Goal: Task Accomplishment & Management: Complete application form

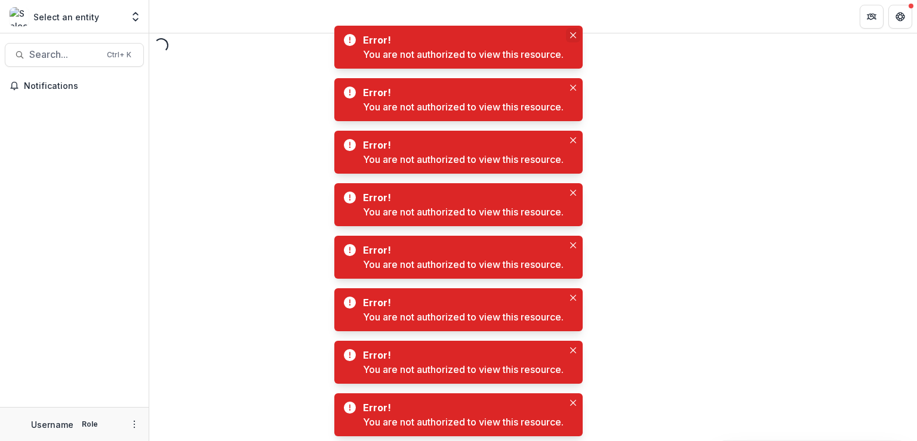
click at [572, 38] on button "Close" at bounding box center [573, 35] width 14 height 14
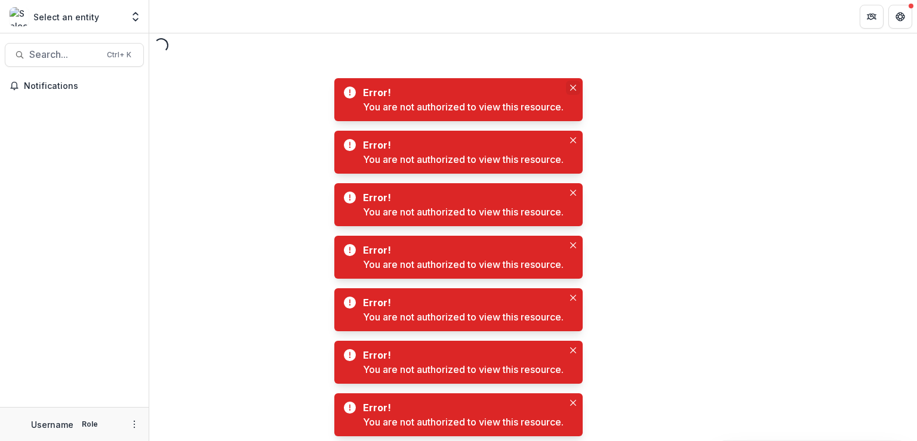
click at [573, 89] on icon "Close" at bounding box center [573, 88] width 6 height 6
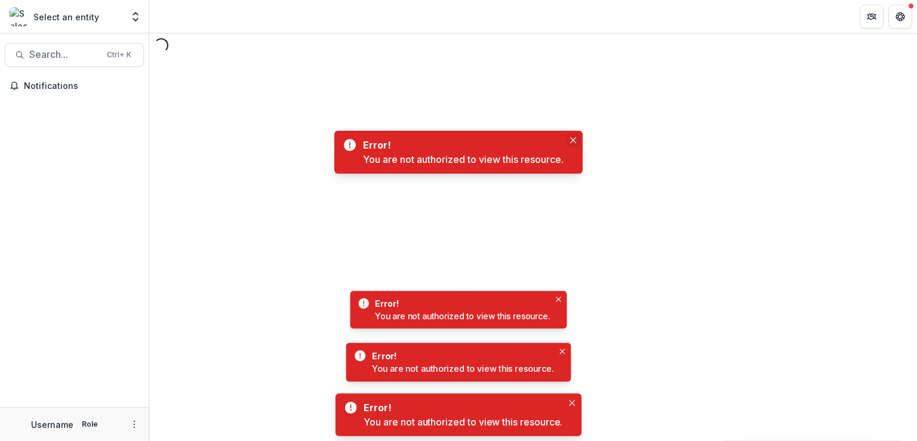
click at [573, 139] on button "Close" at bounding box center [573, 140] width 14 height 14
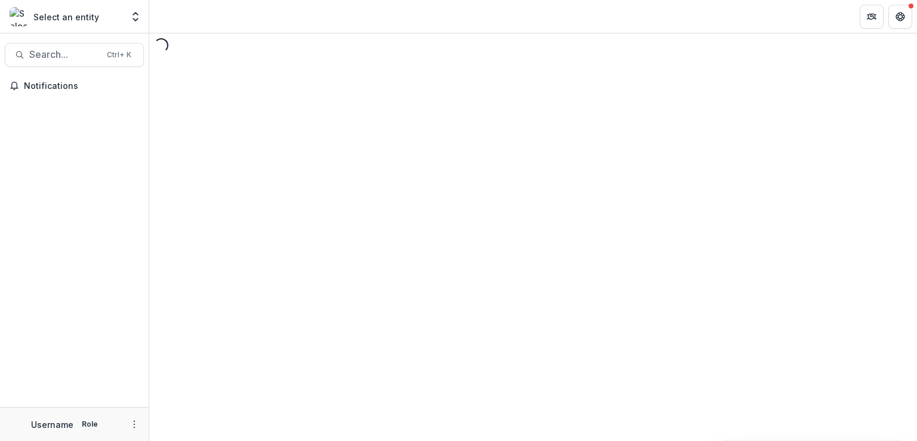
click at [85, 22] on p "Select an entity" at bounding box center [66, 17] width 66 height 13
click at [141, 28] on button "Open entity switcher" at bounding box center [135, 17] width 17 height 24
click at [86, 14] on p "Select an entity" at bounding box center [66, 17] width 66 height 13
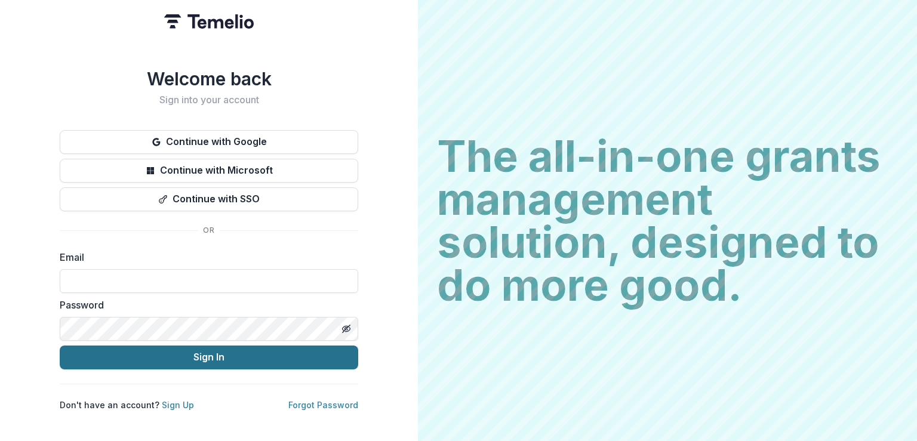
type input "**********"
click at [196, 359] on button "Sign In" at bounding box center [209, 358] width 299 height 24
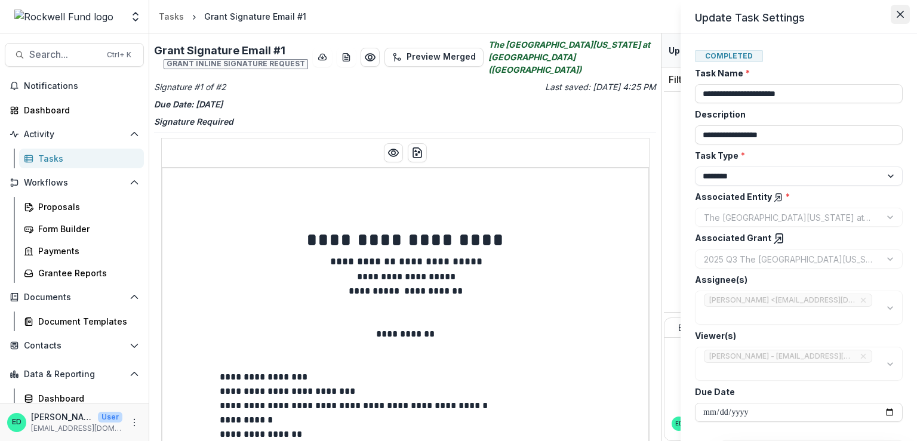
click at [907, 13] on button "Close" at bounding box center [900, 14] width 19 height 19
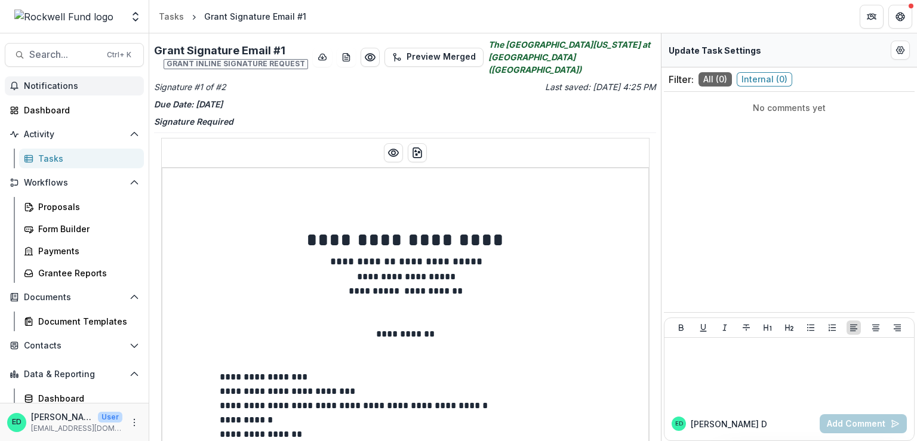
click at [79, 92] on button "Notifications" at bounding box center [74, 85] width 139 height 19
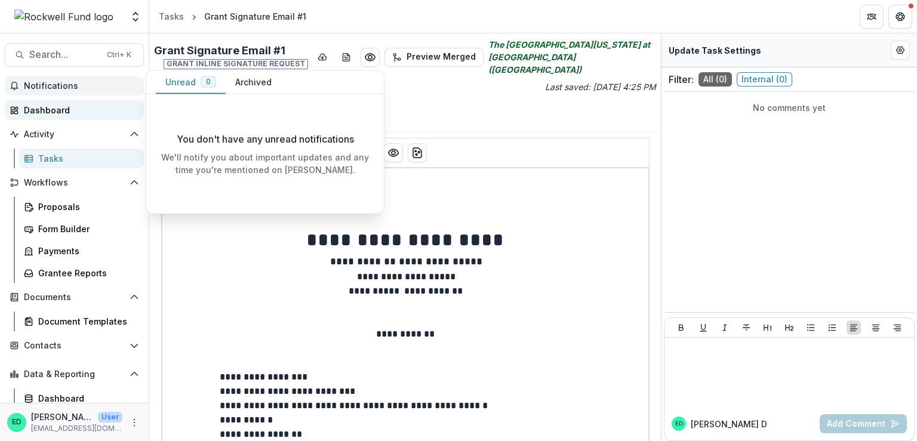
click at [41, 111] on div "Dashboard" at bounding box center [79, 110] width 110 height 13
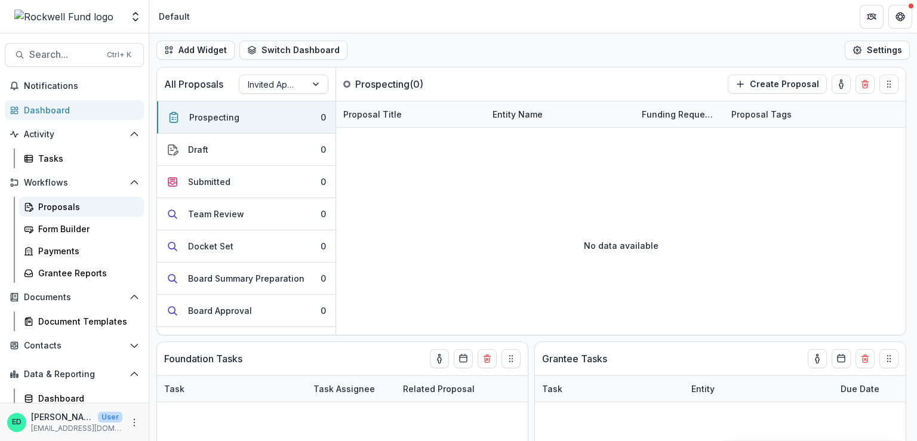
click at [49, 211] on div "Proposals" at bounding box center [86, 207] width 96 height 13
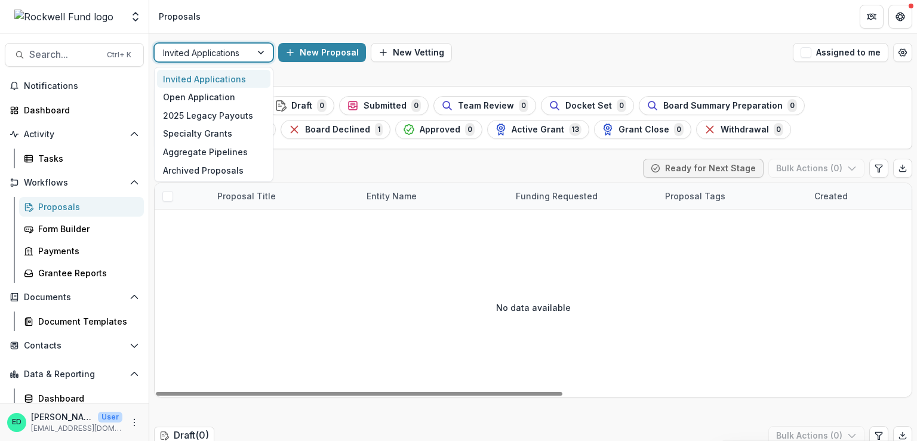
click at [260, 50] on div at bounding box center [262, 53] width 22 height 18
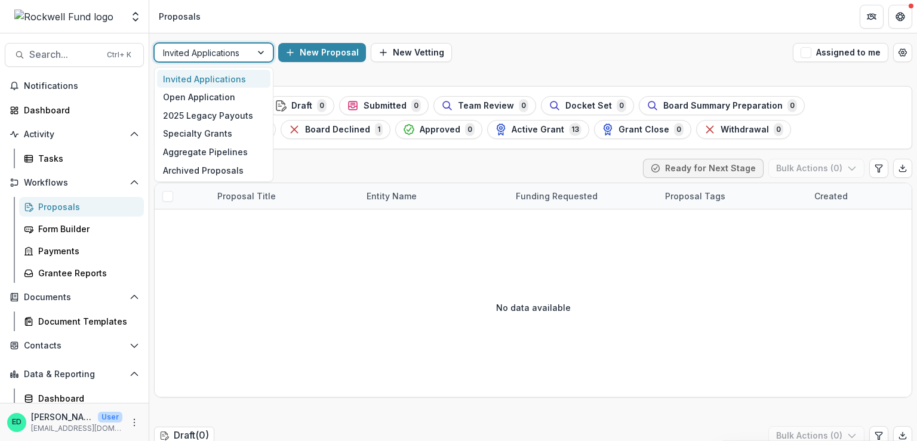
click at [260, 3] on header "Proposals" at bounding box center [533, 16] width 768 height 33
click at [213, 59] on div at bounding box center [203, 52] width 80 height 15
click at [206, 101] on div "Open Application" at bounding box center [213, 97] width 113 height 19
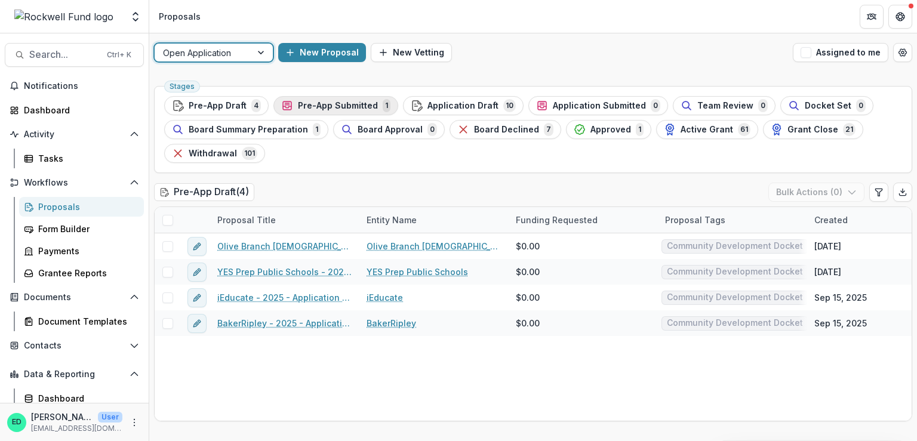
click at [339, 100] on div "Pre-App Submitted 1" at bounding box center [335, 105] width 109 height 13
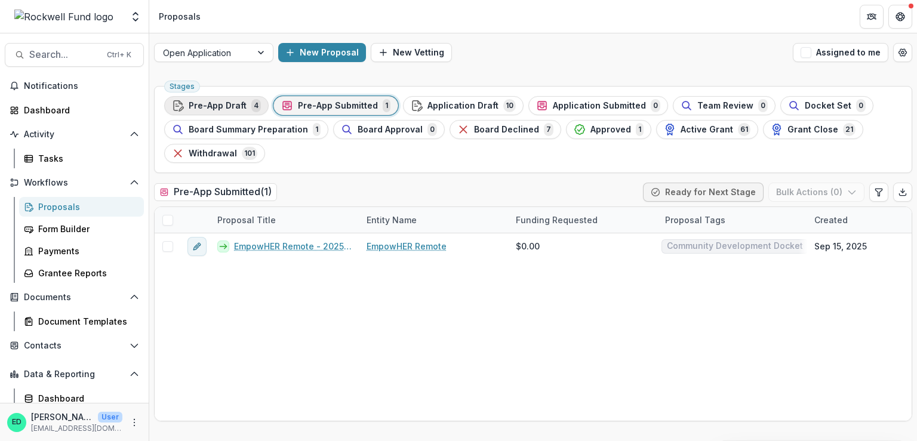
click at [222, 104] on span "Pre-App Draft" at bounding box center [218, 106] width 58 height 10
click at [474, 102] on span "Application Draft" at bounding box center [463, 106] width 71 height 10
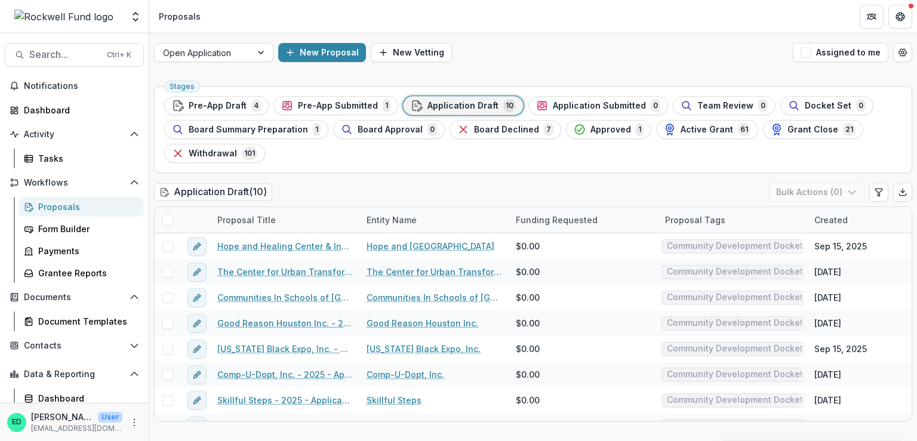
click at [78, 201] on div "Proposals" at bounding box center [86, 207] width 96 height 13
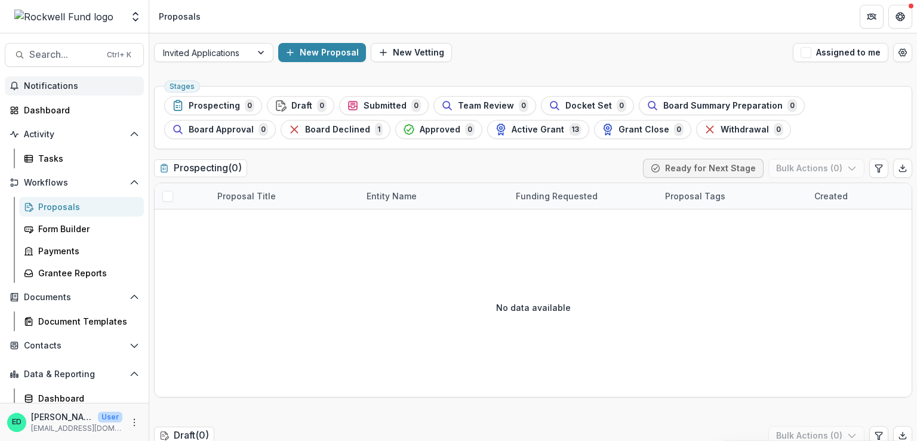
click at [72, 83] on span "Notifications" at bounding box center [81, 86] width 115 height 10
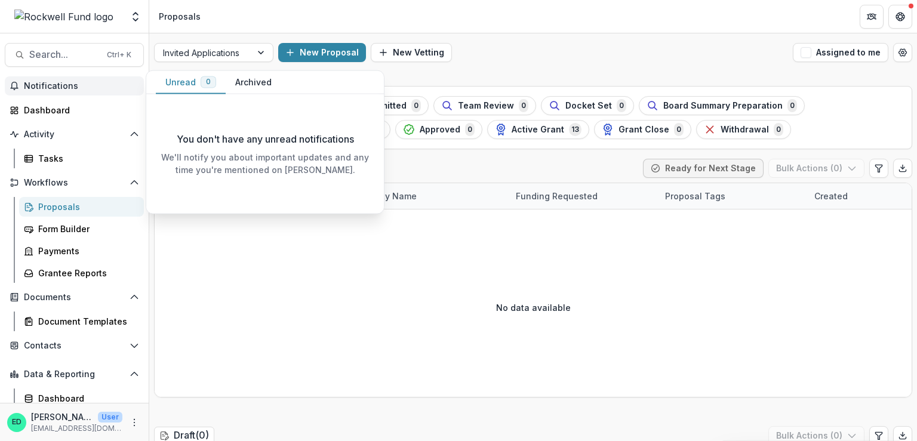
click at [540, 41] on div "Invited Applications New Proposal New Vetting Assigned to me" at bounding box center [533, 52] width 768 height 38
